Goal: Find specific page/section: Find specific page/section

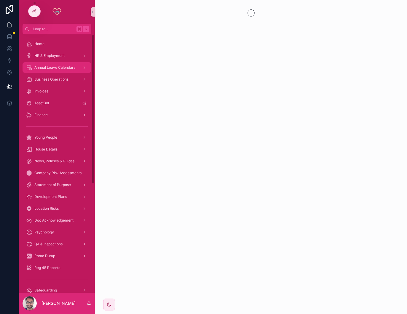
click at [47, 68] on span "Annual Leave Calendars" at bounding box center [54, 67] width 41 height 5
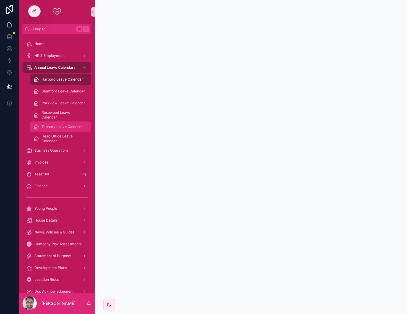
click at [56, 124] on span "Tannery Leave Calendar" at bounding box center [61, 126] width 41 height 5
